Goal: Transaction & Acquisition: Purchase product/service

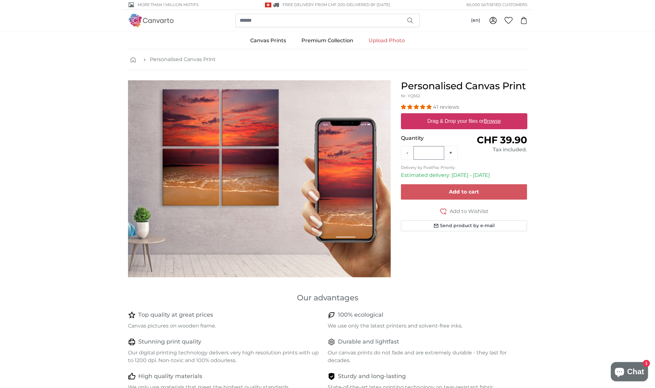
click at [425, 121] on label "Drag & Drop your files or Browse" at bounding box center [464, 121] width 78 height 13
click at [424, 115] on input "Drag & Drop your files or Browse" at bounding box center [464, 114] width 126 height 2
type input "**********"
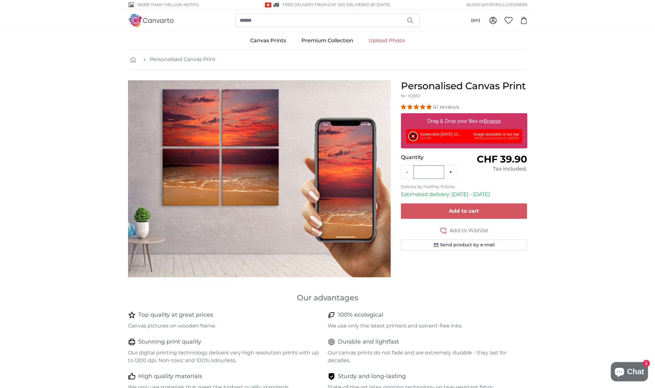
click at [414, 136] on button "Remove" at bounding box center [413, 136] width 8 height 8
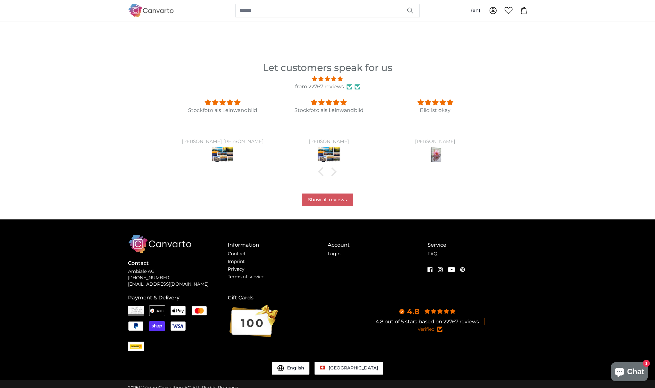
scroll to position [630, 0]
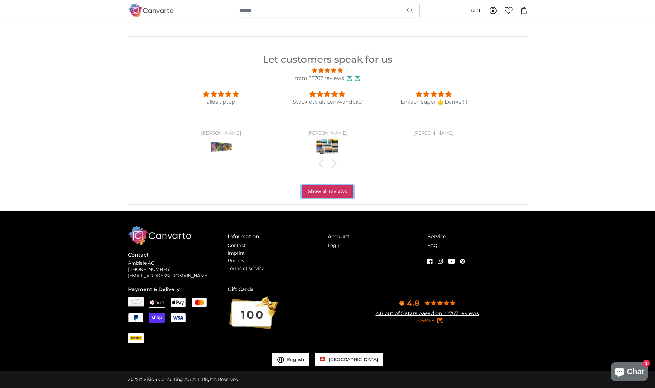
click at [324, 192] on link "Show all reviews" at bounding box center [328, 191] width 52 height 13
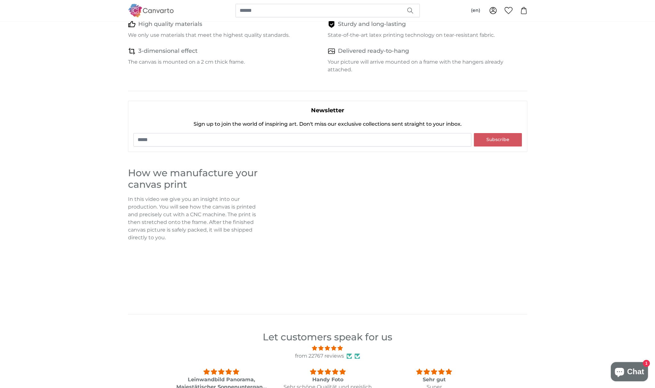
scroll to position [0, 0]
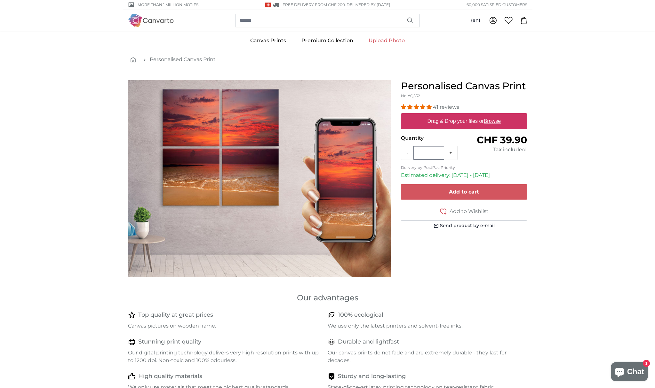
click at [490, 119] on u "Browse" at bounding box center [492, 120] width 17 height 5
click at [490, 115] on input "Drag & Drop your files or Browse" at bounding box center [464, 114] width 126 height 2
type input "**********"
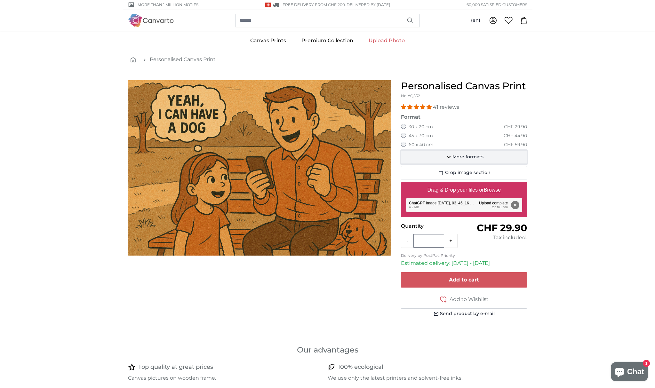
click at [471, 156] on span "More formats" at bounding box center [468, 157] width 31 height 6
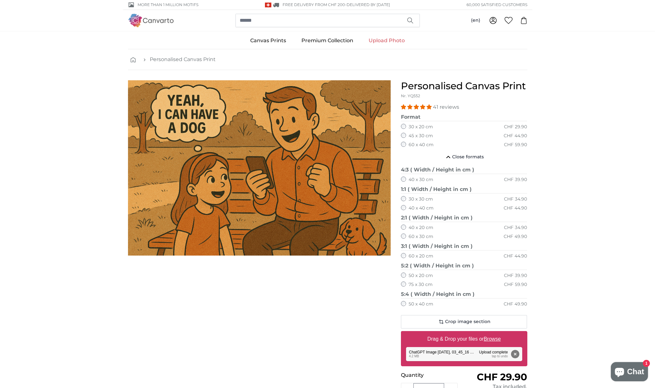
click at [418, 286] on label "75 x 30 cm" at bounding box center [421, 285] width 24 height 6
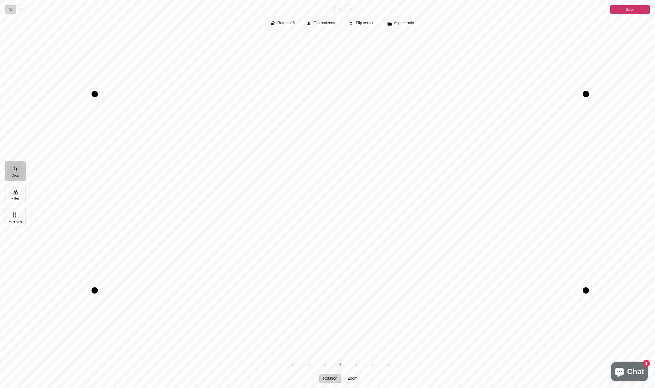
click at [13, 12] on icon "Pintura" at bounding box center [10, 9] width 5 height 5
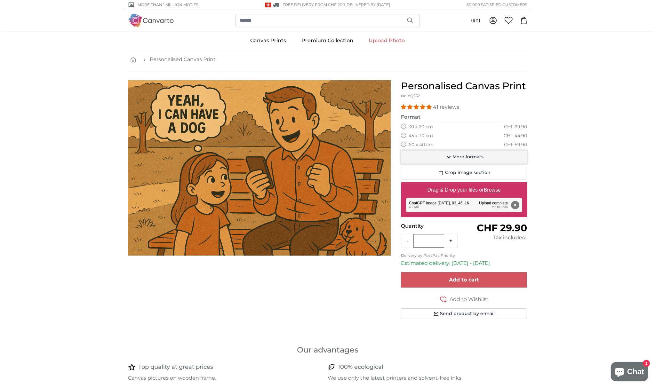
click at [451, 158] on icon "button" at bounding box center [449, 157] width 8 height 8
